Goal: Use online tool/utility

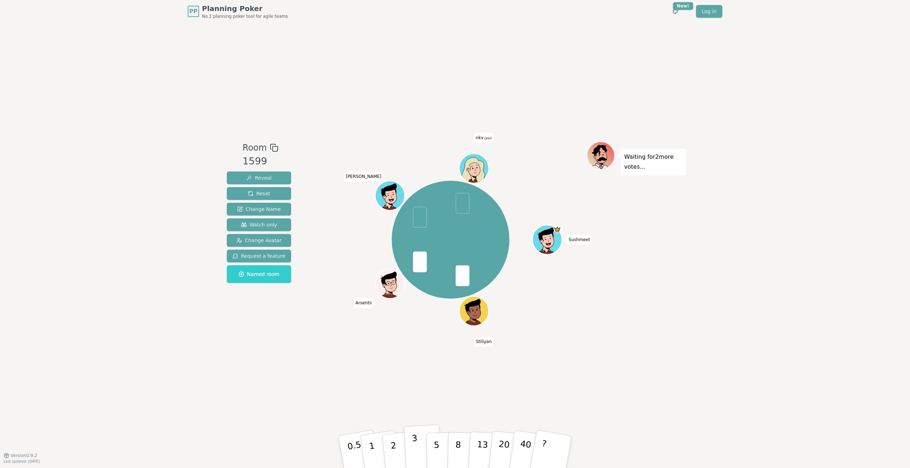
click at [415, 449] on p "3" at bounding box center [416, 453] width 8 height 39
click at [398, 452] on button "2" at bounding box center [401, 452] width 41 height 57
click at [395, 440] on button "2" at bounding box center [401, 452] width 41 height 57
click at [373, 445] on button "1" at bounding box center [380, 453] width 42 height 58
